Goal: Task Accomplishment & Management: Manage account settings

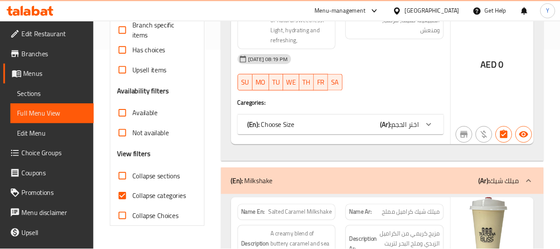
scroll to position [227, 0]
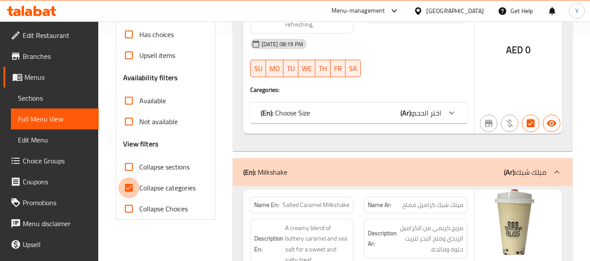
click at [135, 190] on input "Collapse categories" at bounding box center [128, 188] width 21 height 21
checkbox input "false"
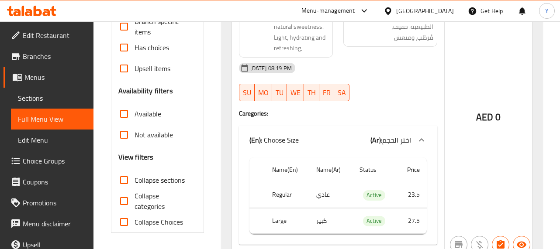
click at [468, 72] on div "AED 0" at bounding box center [487, 95] width 87 height 320
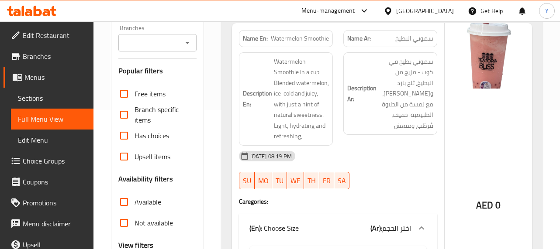
scroll to position [140, 0]
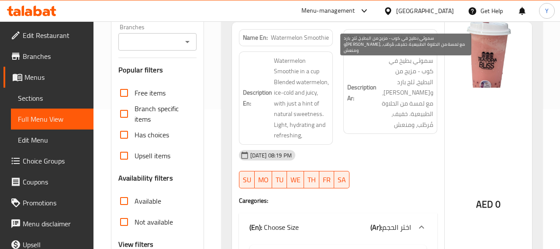
click at [427, 61] on span "سموثي بطيخ في كوب - مزيج من البطيخ، ثلج بارد و[PERSON_NAME]، مع لمسة من الحلاوة…" at bounding box center [405, 92] width 55 height 75
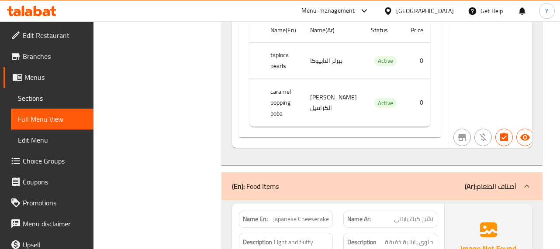
scroll to position [8528, 0]
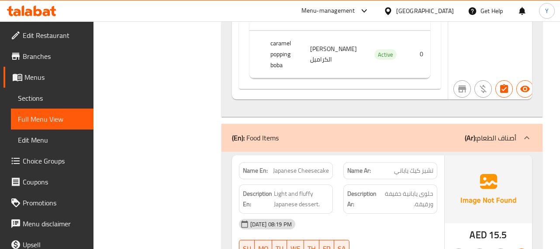
copy strong "Name Ar:"
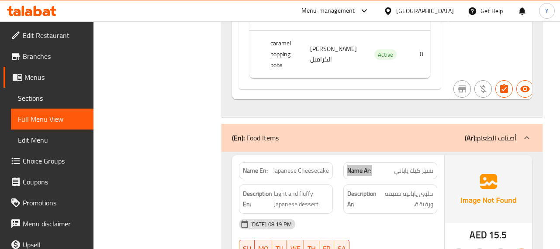
scroll to position [52, 0]
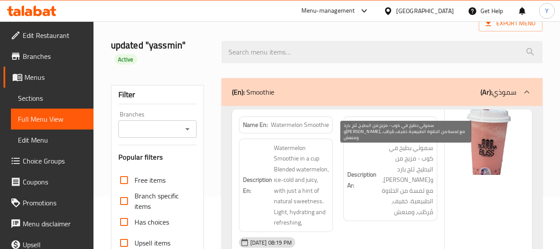
click at [378, 201] on span "سموثي بطيخ في كوب - مزيج من البطيخ، ثلج بارد و[PERSON_NAME]، مع لمسة من الحلاوة…" at bounding box center [405, 180] width 55 height 75
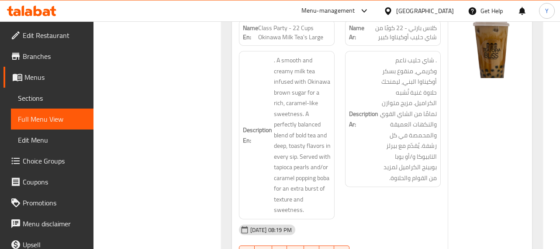
scroll to position [8404, 0]
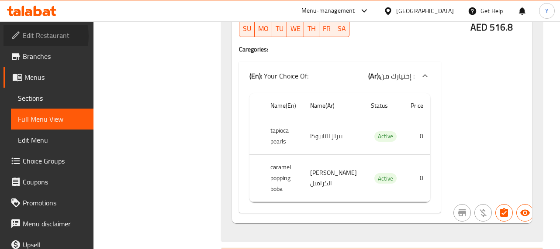
click at [32, 36] on span "Edit Restaurant" at bounding box center [55, 35] width 64 height 10
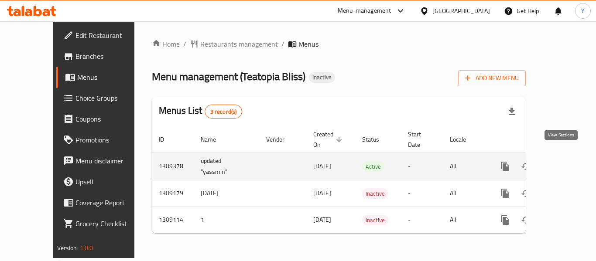
click at [566, 156] on link "enhanced table" at bounding box center [568, 166] width 21 height 21
